Goal: Task Accomplishment & Management: Use online tool/utility

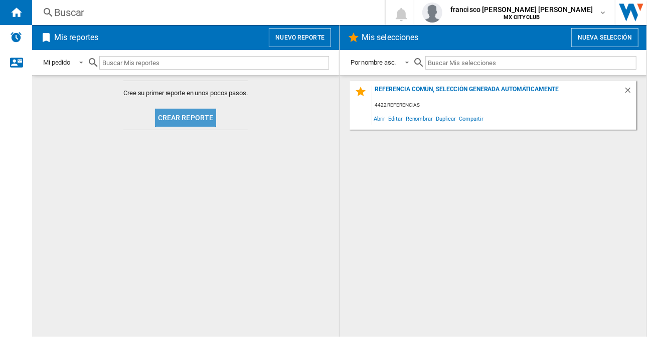
click at [183, 113] on button "Crear reporte" at bounding box center [186, 118] width 62 height 18
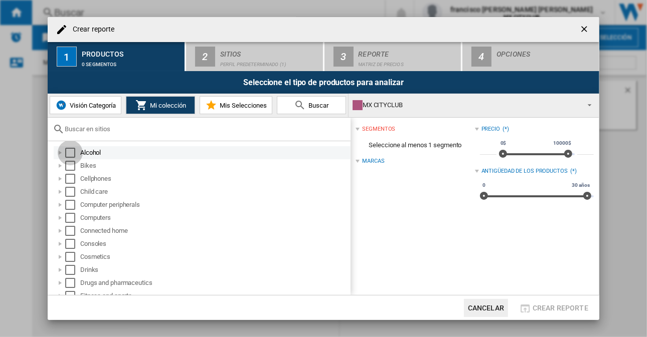
click at [69, 150] on div "Select" at bounding box center [70, 153] width 10 height 10
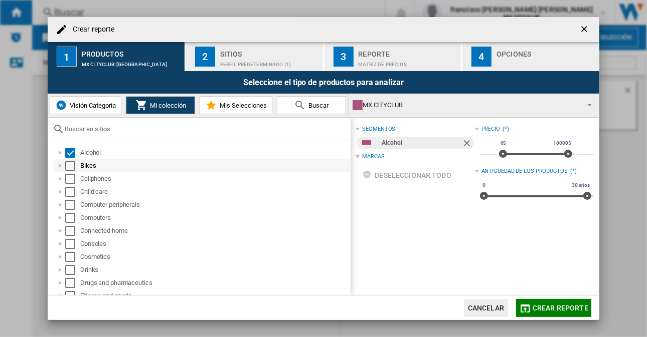
click at [71, 165] on div "Select" at bounding box center [70, 166] width 10 height 10
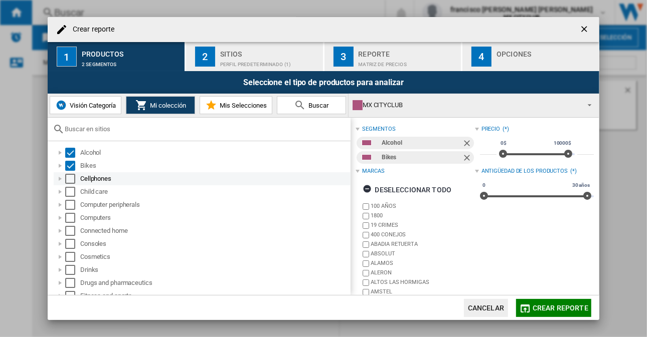
click at [70, 180] on div "Select" at bounding box center [70, 179] width 10 height 10
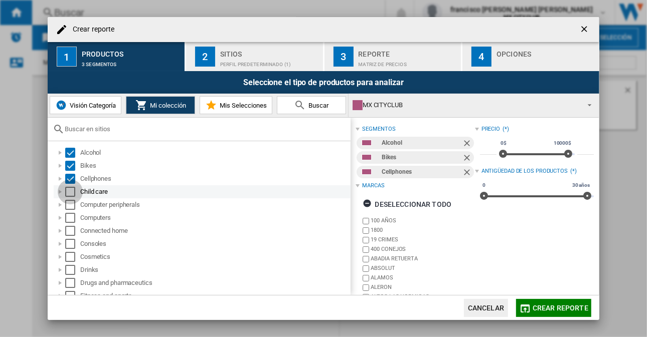
click at [70, 188] on div "Select" at bounding box center [70, 192] width 10 height 10
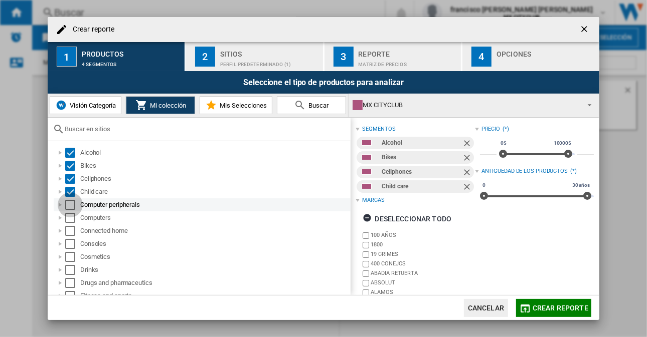
click at [68, 204] on div "Select" at bounding box center [70, 205] width 10 height 10
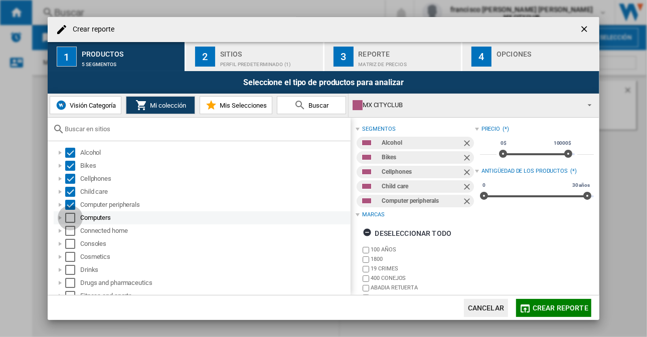
click at [73, 219] on div "Select" at bounding box center [70, 218] width 10 height 10
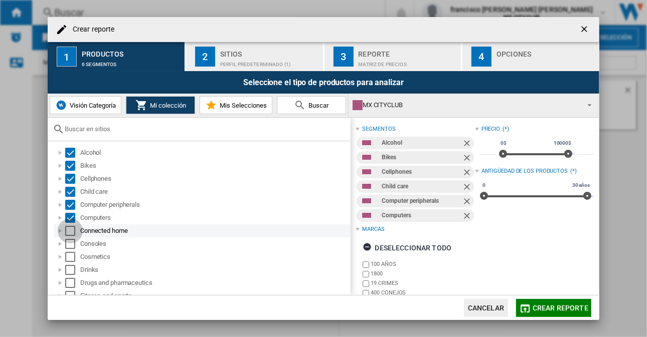
click at [69, 234] on div "Select" at bounding box center [70, 231] width 10 height 10
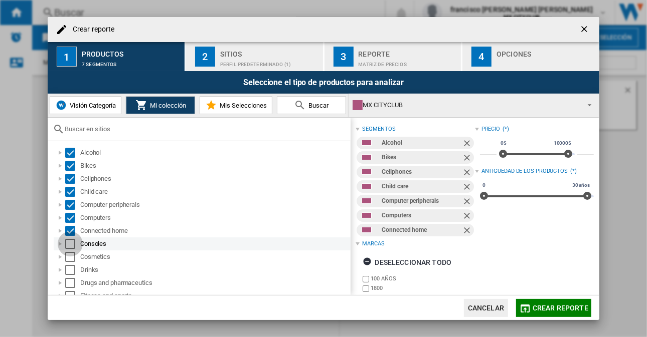
click at [72, 243] on div "Select" at bounding box center [70, 244] width 10 height 10
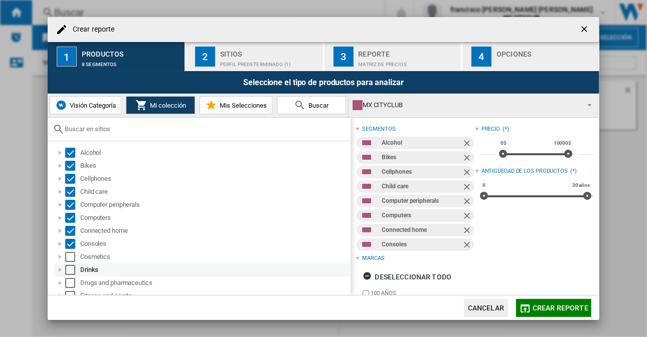
drag, startPoint x: 72, startPoint y: 257, endPoint x: 69, endPoint y: 274, distance: 17.3
click at [69, 274] on div "Select" at bounding box center [70, 270] width 10 height 10
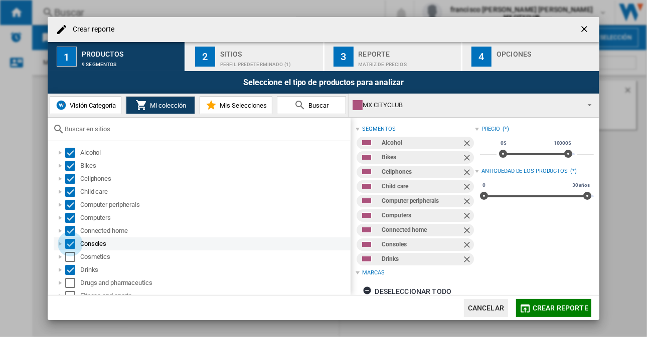
click at [74, 248] on div "Select" at bounding box center [70, 244] width 10 height 10
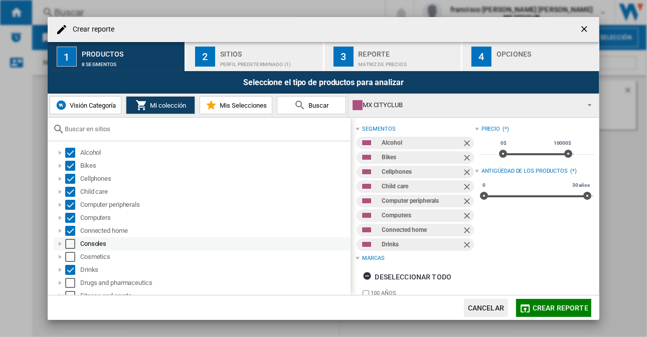
click at [69, 241] on div "Select" at bounding box center [70, 244] width 10 height 10
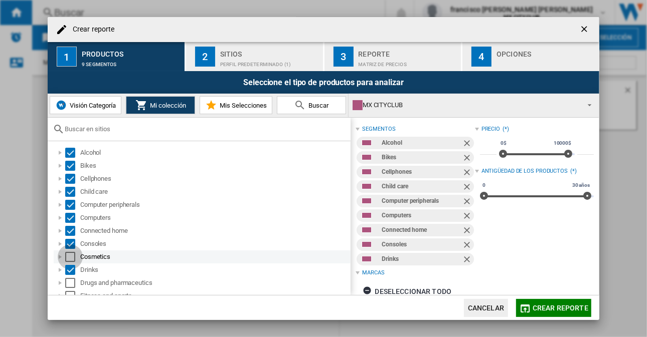
click at [70, 258] on div "Select" at bounding box center [70, 257] width 10 height 10
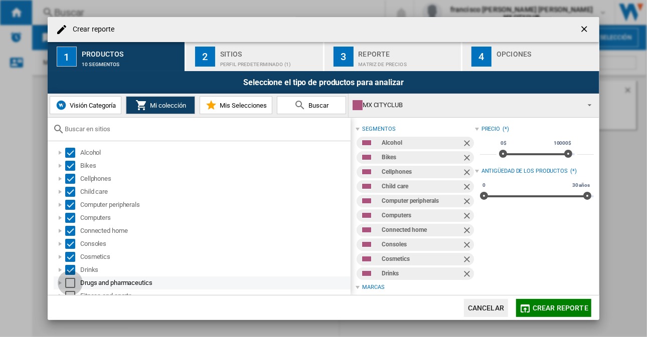
click at [69, 284] on div "Select" at bounding box center [70, 283] width 10 height 10
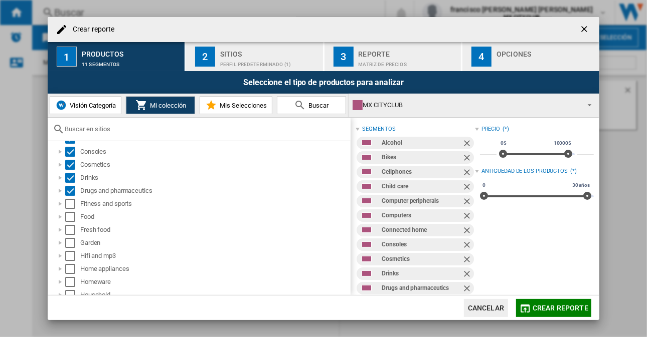
scroll to position [105, 0]
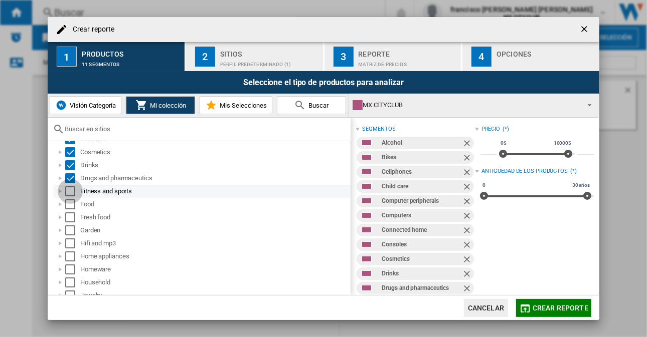
click at [74, 188] on div "Select" at bounding box center [70, 191] width 10 height 10
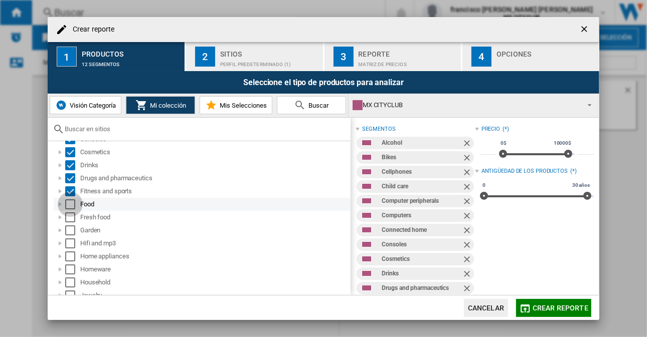
click at [71, 202] on div "Select" at bounding box center [70, 204] width 10 height 10
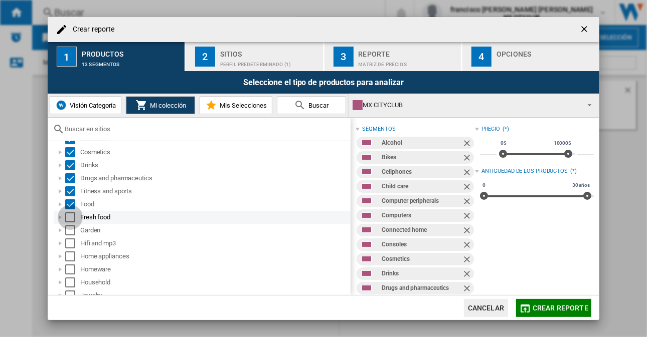
click at [69, 218] on div "Select" at bounding box center [70, 218] width 10 height 10
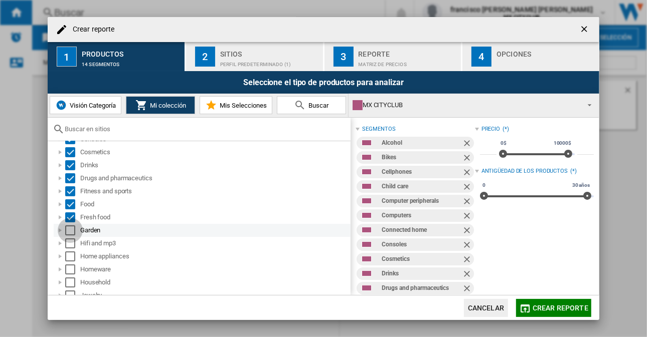
click at [71, 229] on div "Select" at bounding box center [70, 231] width 10 height 10
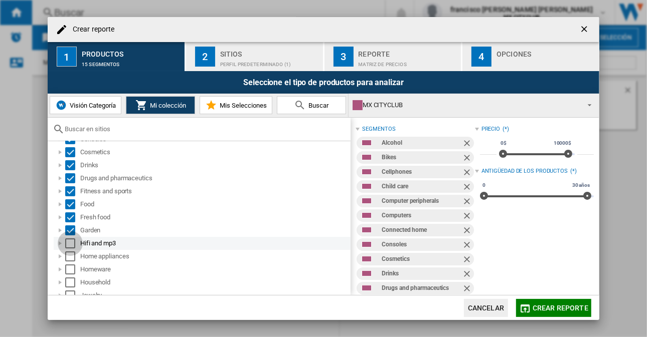
click at [72, 241] on div "Select" at bounding box center [70, 244] width 10 height 10
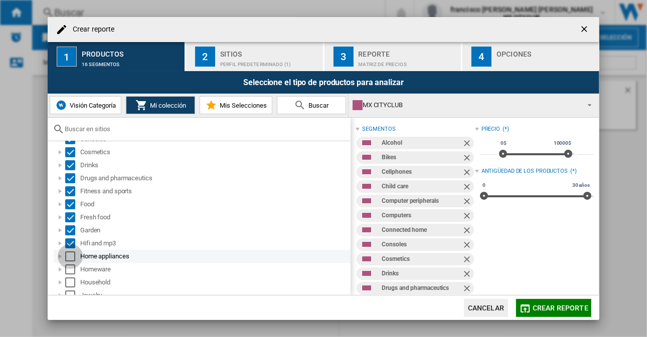
click at [70, 256] on div "Select" at bounding box center [70, 257] width 10 height 10
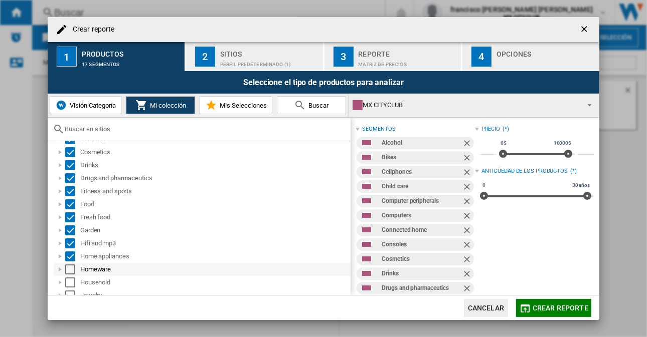
click at [67, 274] on div "Homeware" at bounding box center [202, 269] width 297 height 13
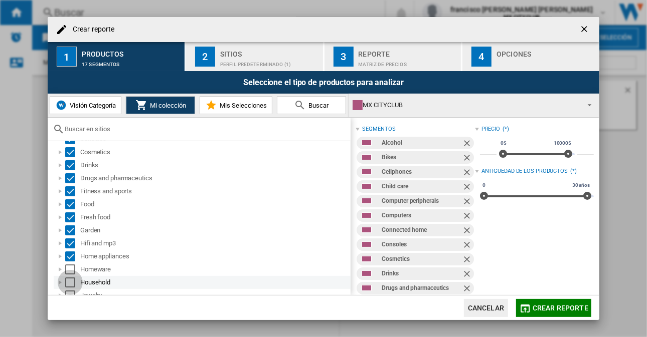
click at [68, 284] on div "Select" at bounding box center [70, 283] width 10 height 10
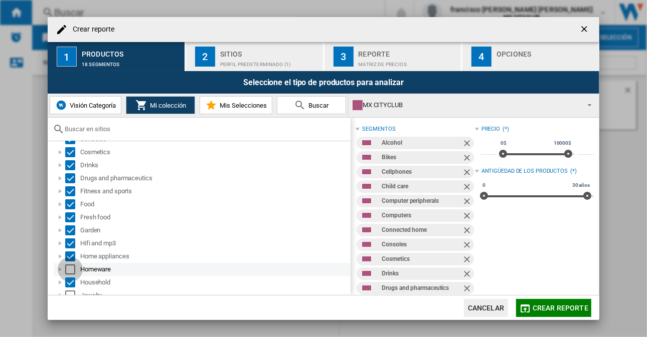
click at [71, 268] on div "Select" at bounding box center [70, 270] width 10 height 10
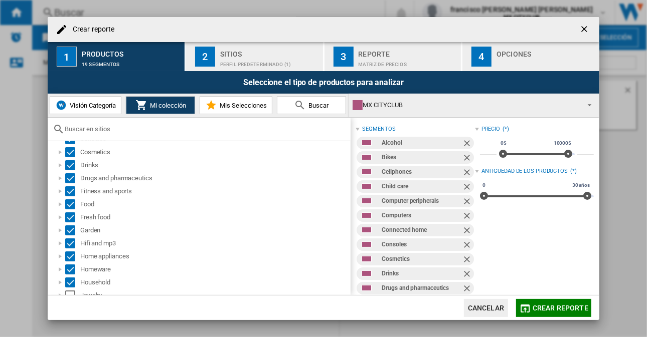
click at [351, 207] on div "segmentos Alcohol Bikes Cellphones Child care Computer peripherals Computers Co…" at bounding box center [474, 207] width 248 height 178
drag, startPoint x: 345, startPoint y: 212, endPoint x: 344, endPoint y: 221, distance: 9.0
click at [344, 221] on div "Fresh food" at bounding box center [202, 217] width 297 height 13
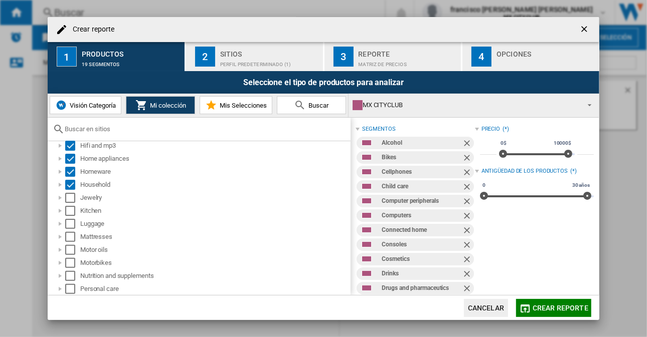
scroll to position [223, 0]
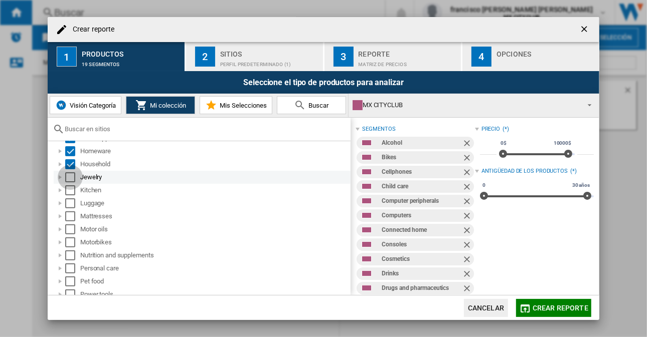
click at [72, 177] on div "Select" at bounding box center [70, 177] width 10 height 10
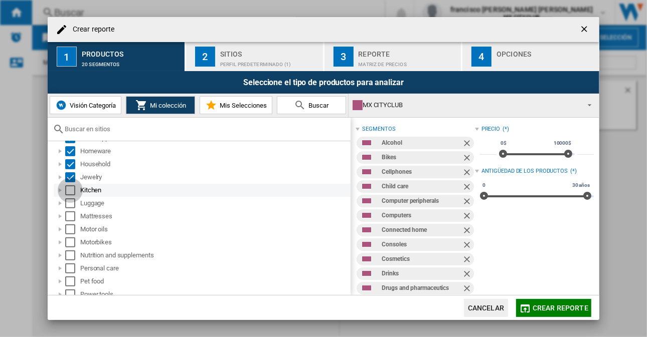
click at [73, 185] on div "Select" at bounding box center [70, 190] width 10 height 10
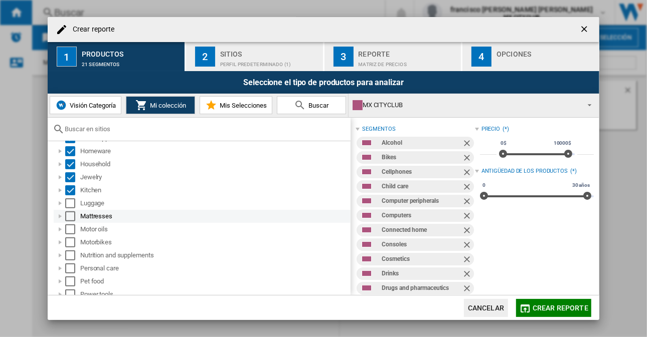
drag, startPoint x: 70, startPoint y: 201, endPoint x: 73, endPoint y: 214, distance: 12.9
click at [73, 214] on ol "Alcohol Bikes Cellphones Child care Computer peripherals Computers Connected ho…" at bounding box center [202, 151] width 298 height 456
click at [73, 214] on div "Select" at bounding box center [70, 217] width 10 height 10
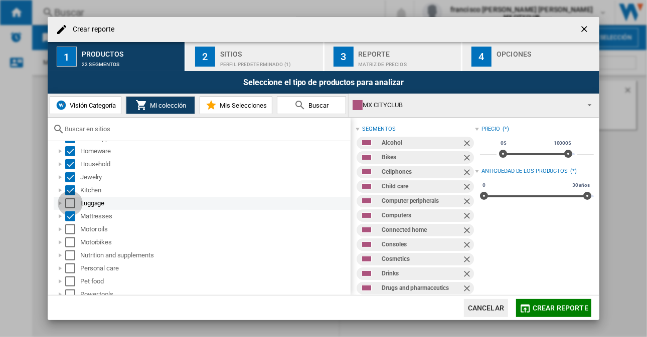
click at [67, 199] on div "Select" at bounding box center [70, 203] width 10 height 10
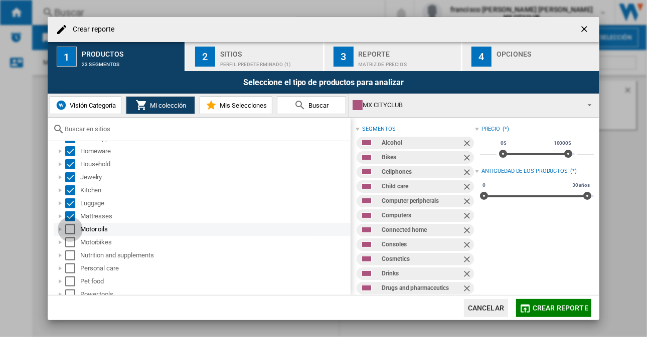
click at [67, 228] on div "Select" at bounding box center [70, 230] width 10 height 10
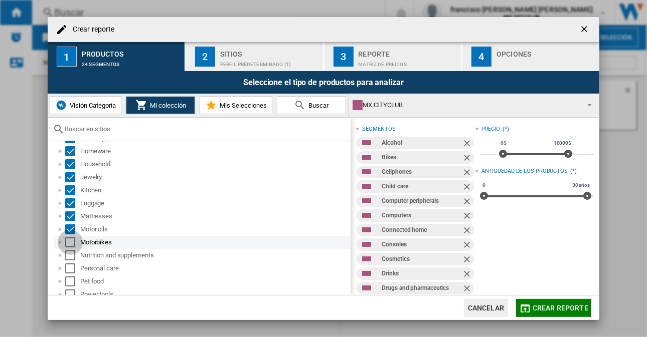
click at [68, 245] on div "Select" at bounding box center [70, 243] width 10 height 10
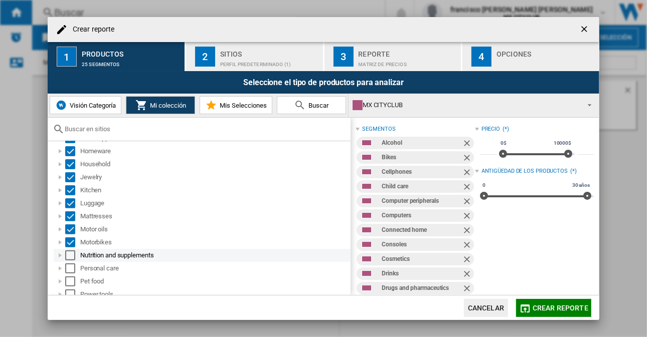
click at [70, 256] on div "Select" at bounding box center [70, 256] width 10 height 10
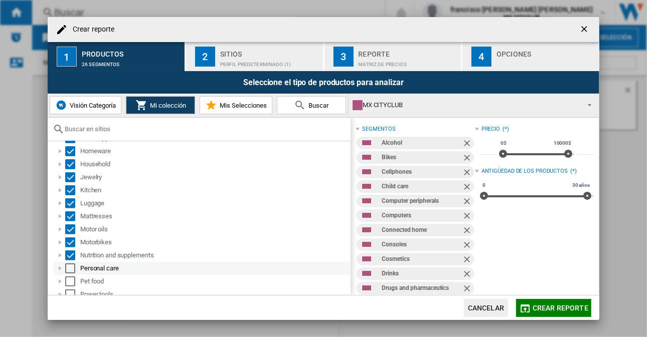
click at [67, 268] on div "Select" at bounding box center [70, 269] width 10 height 10
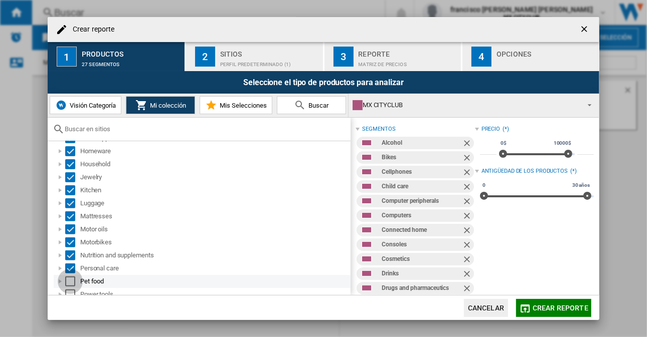
click at [67, 277] on div "Select" at bounding box center [70, 282] width 10 height 10
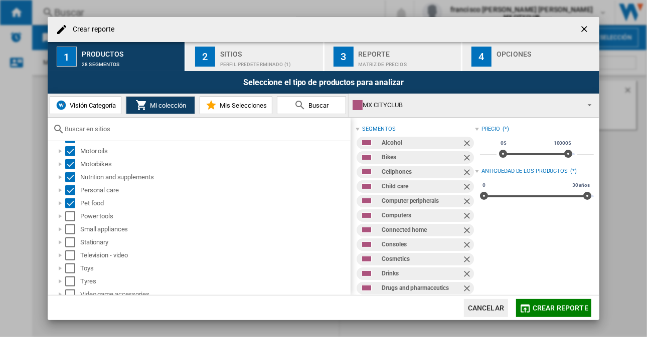
scroll to position [307, 0]
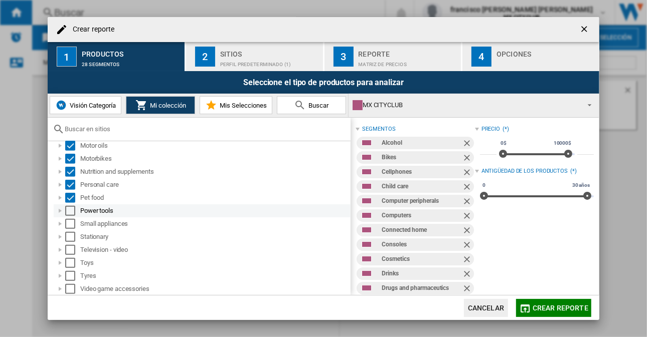
click at [67, 211] on div "Select" at bounding box center [70, 211] width 10 height 10
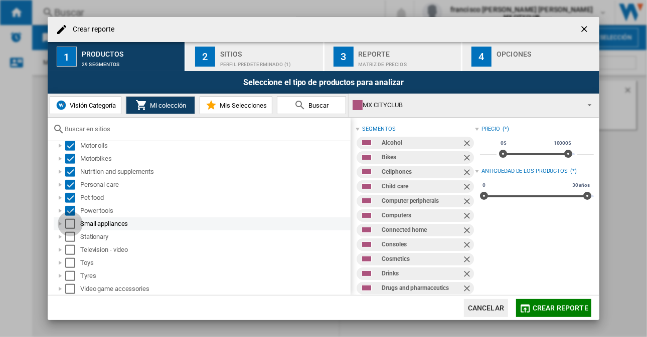
click at [70, 219] on div "Select" at bounding box center [70, 224] width 10 height 10
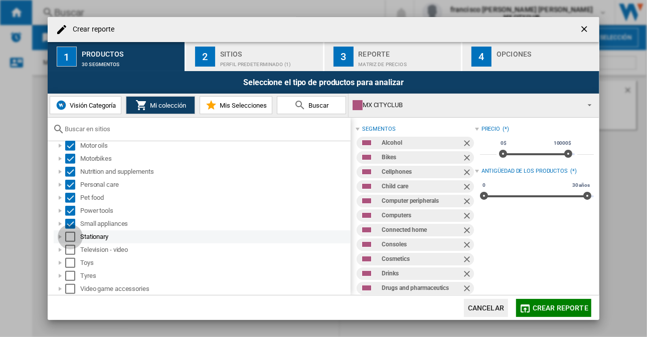
click at [69, 236] on div "Select" at bounding box center [70, 237] width 10 height 10
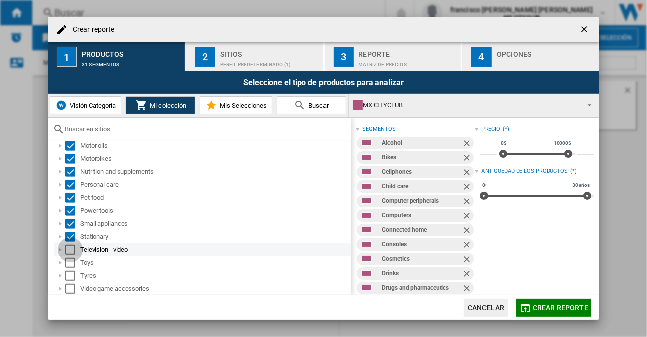
click at [67, 251] on div "Select" at bounding box center [70, 250] width 10 height 10
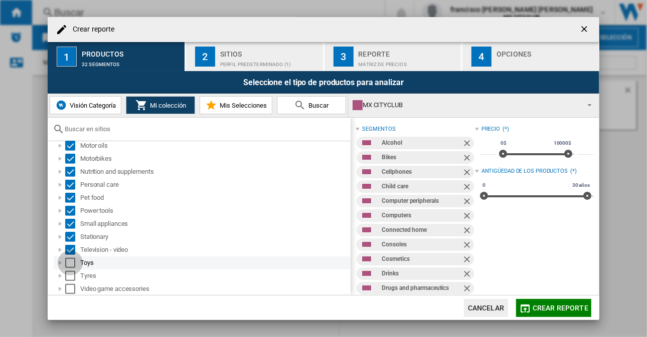
click at [67, 264] on div "Select" at bounding box center [70, 263] width 10 height 10
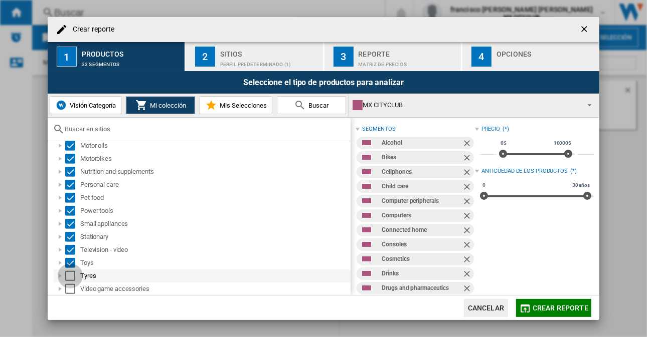
click at [68, 277] on div "Select" at bounding box center [70, 276] width 10 height 10
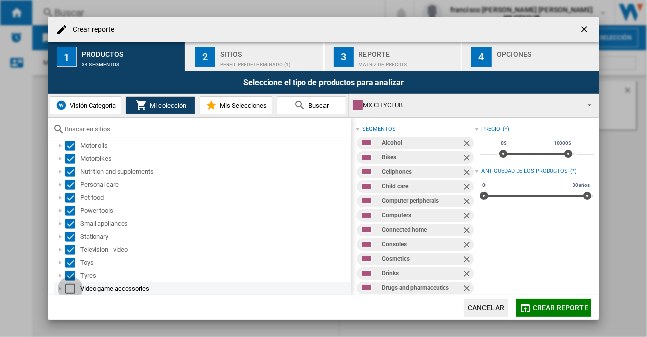
click at [69, 290] on div "Select" at bounding box center [70, 289] width 10 height 10
click at [166, 103] on span "Mi colección" at bounding box center [166, 106] width 39 height 8
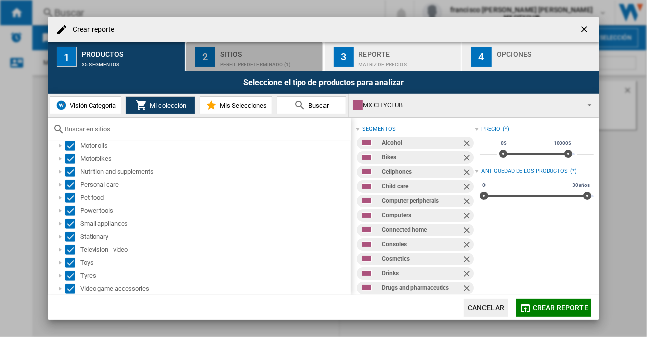
click at [204, 58] on div "2" at bounding box center [205, 57] width 20 height 20
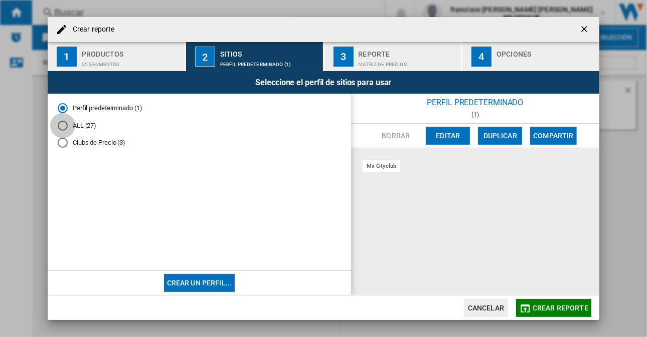
click at [66, 122] on div "ALL (27)" at bounding box center [63, 126] width 10 height 10
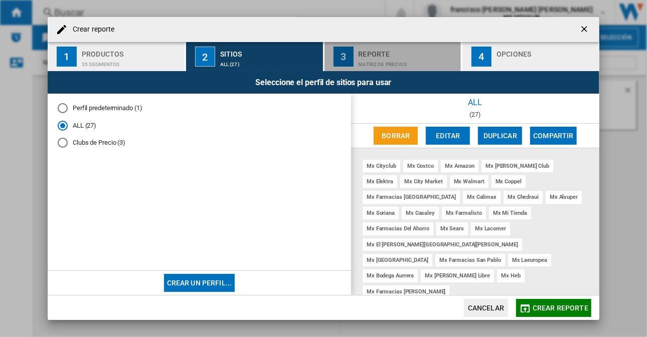
click at [342, 58] on div "3" at bounding box center [343, 57] width 20 height 20
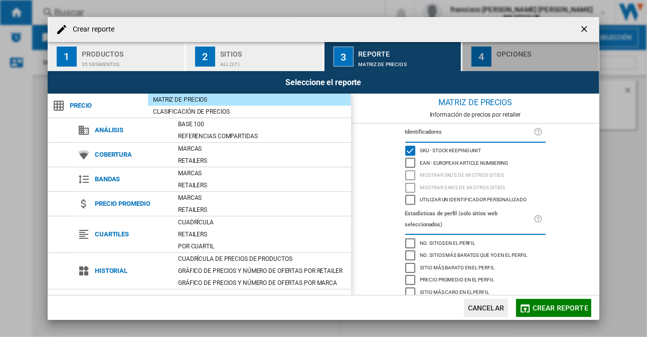
click at [483, 55] on div "4" at bounding box center [481, 57] width 20 height 20
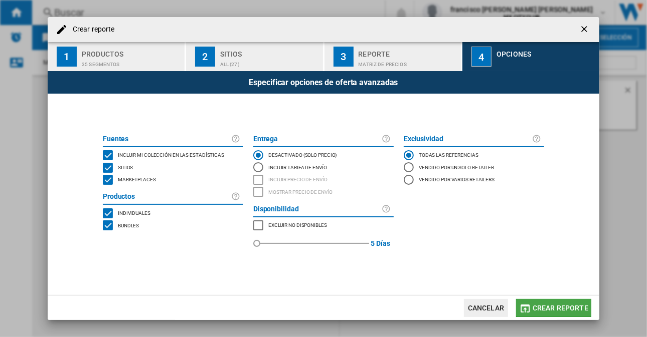
click at [541, 302] on button "Crear reporte" at bounding box center [553, 308] width 75 height 18
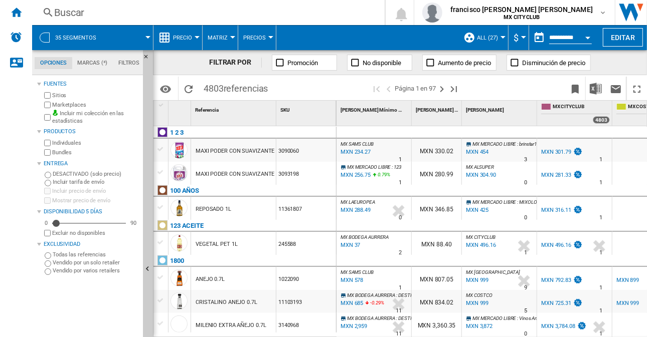
click at [521, 38] on div "Currency" at bounding box center [523, 37] width 5 height 3
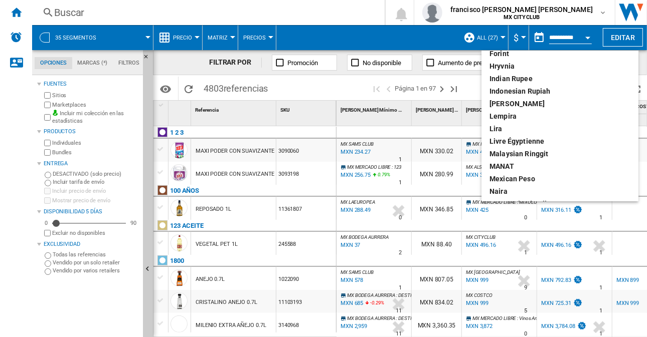
scroll to position [216, 0]
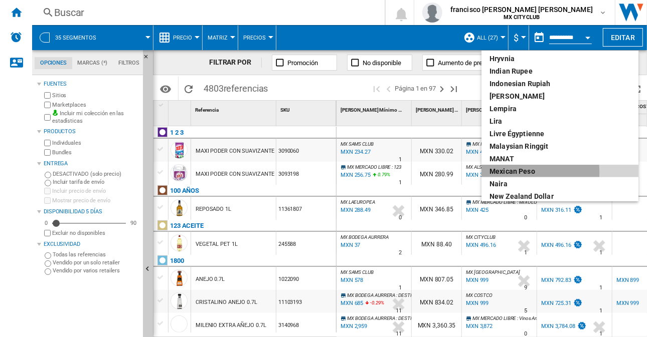
click at [520, 172] on div "Mexican peso" at bounding box center [559, 171] width 141 height 10
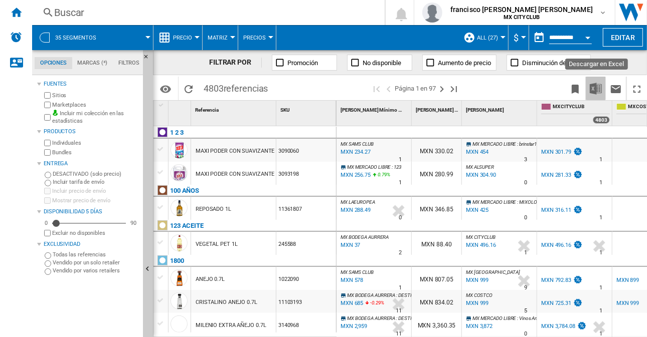
click at [596, 87] on img "Descargar en Excel" at bounding box center [595, 89] width 12 height 12
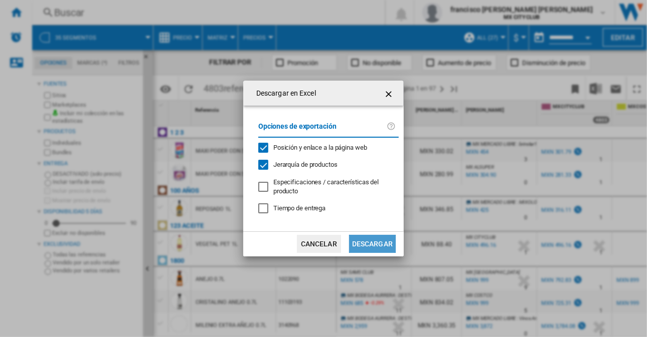
click at [378, 243] on button "Descargar" at bounding box center [372, 244] width 47 height 18
